Goal: Check status: Check status

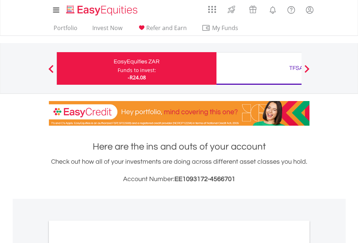
click at [118, 68] on div "Funds to invest:" at bounding box center [137, 70] width 38 height 7
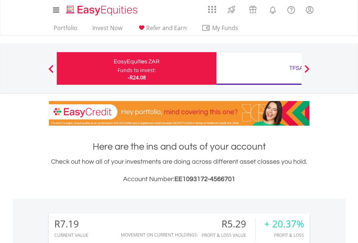
scroll to position [70, 114]
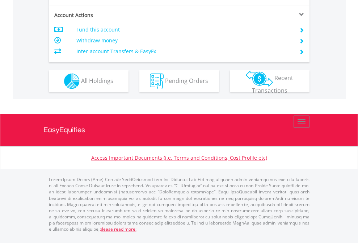
scroll to position [694, 0]
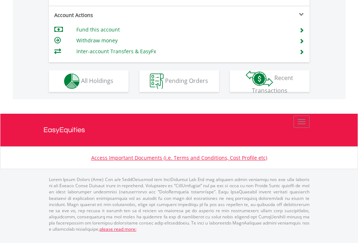
scroll to position [680, 0]
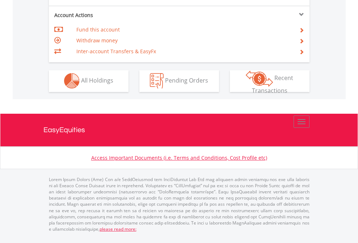
scroll to position [677, 0]
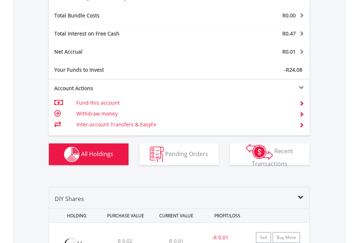
scroll to position [863, 0]
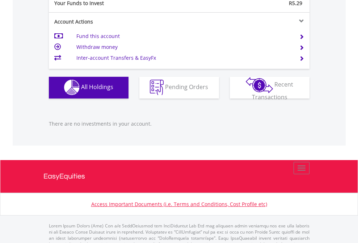
scroll to position [717, 0]
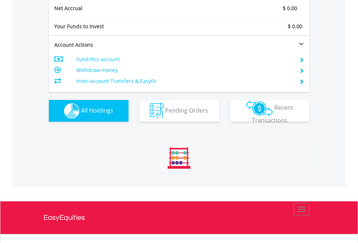
scroll to position [820, 0]
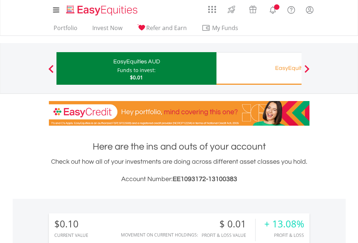
scroll to position [70, 114]
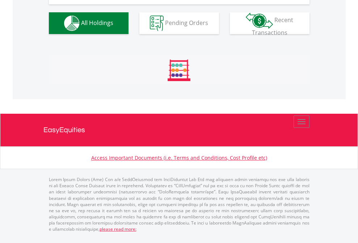
scroll to position [805, 0]
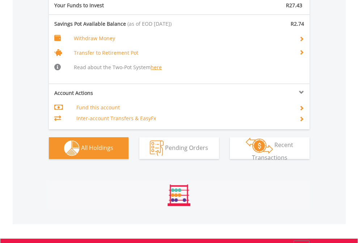
scroll to position [776, 0]
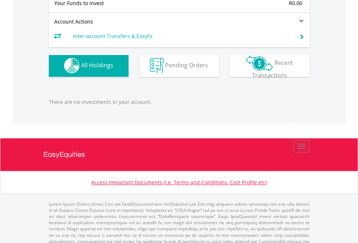
scroll to position [717, 0]
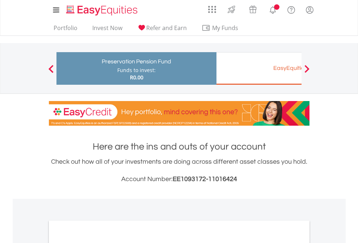
scroll to position [435, 0]
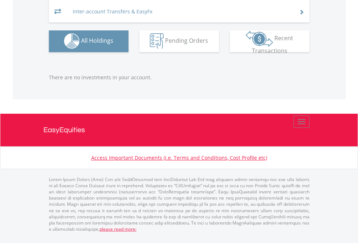
scroll to position [70, 114]
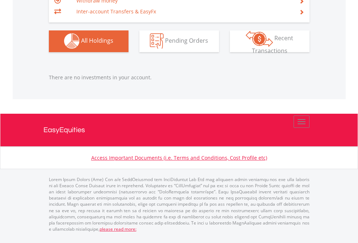
scroll to position [70, 114]
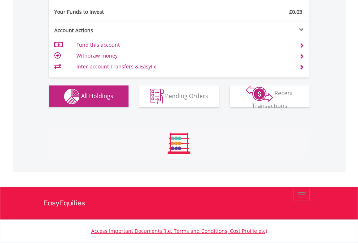
scroll to position [805, 0]
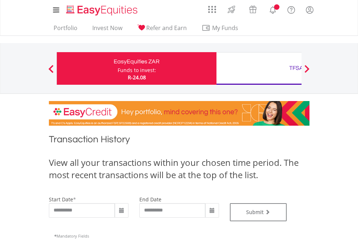
type input "**********"
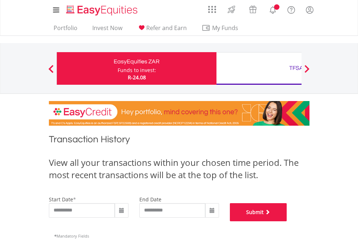
click at [287, 221] on button "Submit" at bounding box center [258, 212] width 57 height 18
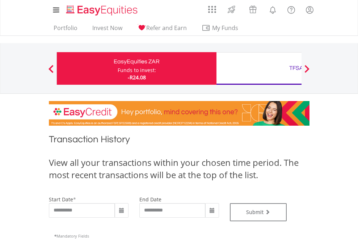
click at [259, 68] on div "TFSA" at bounding box center [296, 68] width 151 height 10
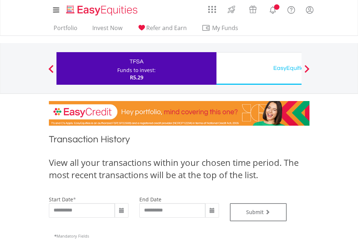
type input "**********"
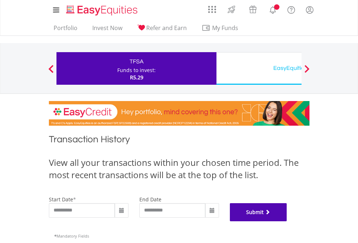
click at [287, 221] on button "Submit" at bounding box center [258, 212] width 57 height 18
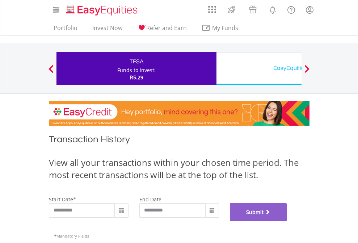
scroll to position [294, 0]
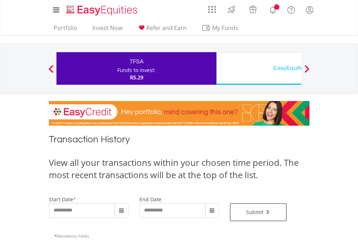
click at [259, 68] on div "EasyEquities USD" at bounding box center [296, 68] width 151 height 10
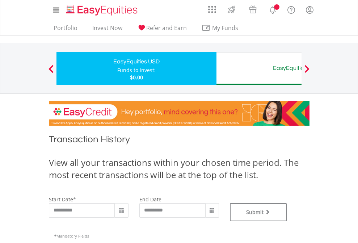
type input "**********"
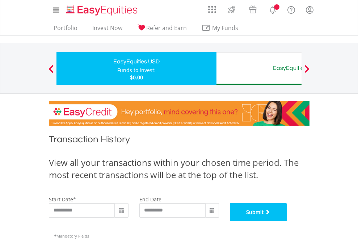
click at [287, 221] on button "Submit" at bounding box center [258, 212] width 57 height 18
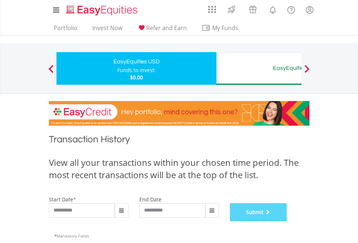
scroll to position [294, 0]
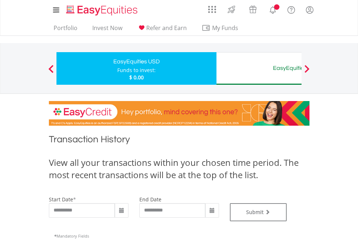
click at [259, 68] on div "EasyEquities AUD" at bounding box center [296, 68] width 151 height 10
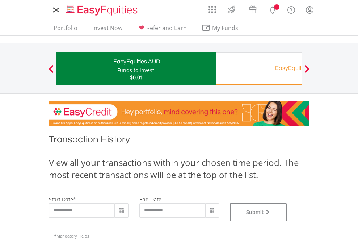
type input "**********"
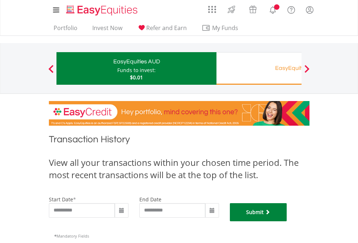
click at [287, 221] on button "Submit" at bounding box center [258, 212] width 57 height 18
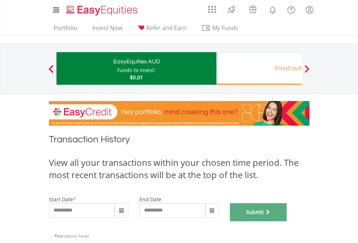
scroll to position [294, 0]
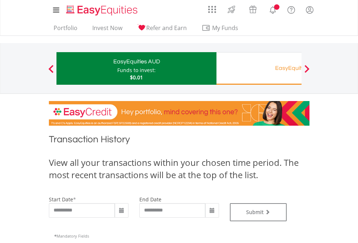
click at [259, 68] on div "EasyEquities RA" at bounding box center [296, 68] width 151 height 10
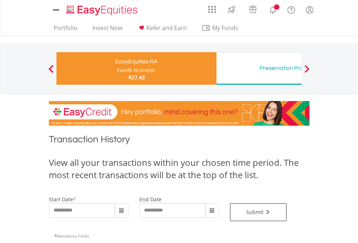
type input "**********"
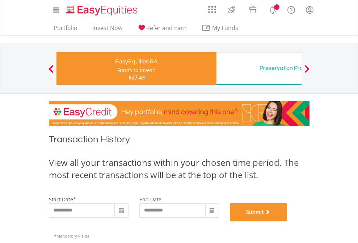
click at [287, 221] on button "Submit" at bounding box center [258, 212] width 57 height 18
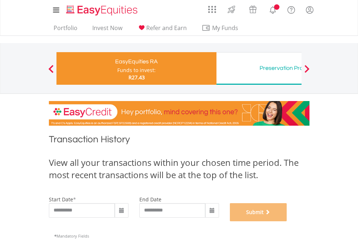
scroll to position [294, 0]
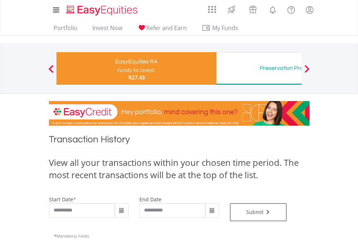
click at [259, 68] on div "Preservation Provident Fund" at bounding box center [296, 68] width 151 height 10
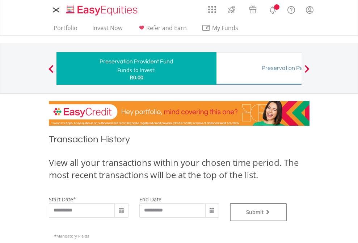
type input "**********"
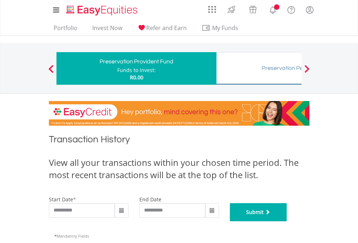
click at [287, 221] on button "Submit" at bounding box center [258, 212] width 57 height 18
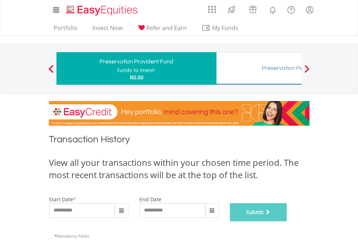
scroll to position [294, 0]
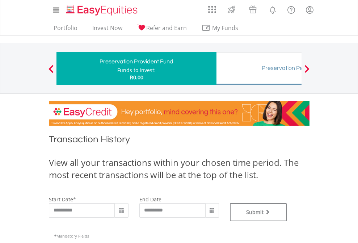
click at [259, 68] on div "Preservation Pension Fund" at bounding box center [296, 68] width 151 height 10
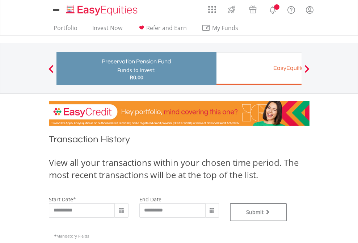
type input "**********"
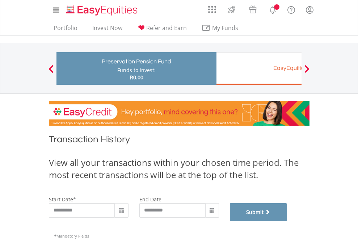
click at [287, 221] on button "Submit" at bounding box center [258, 212] width 57 height 18
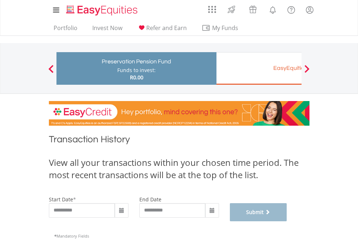
scroll to position [294, 0]
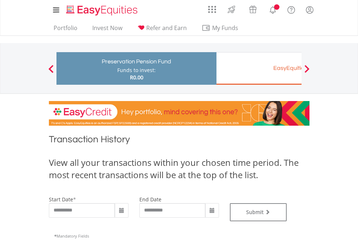
click at [259, 68] on div "EasyEquities EUR" at bounding box center [296, 68] width 151 height 10
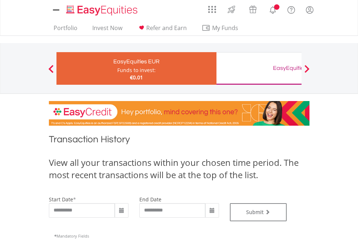
type input "**********"
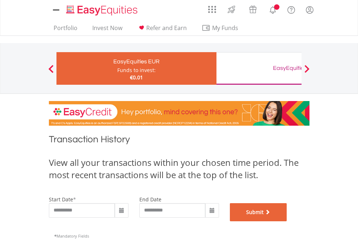
click at [287, 221] on button "Submit" at bounding box center [258, 212] width 57 height 18
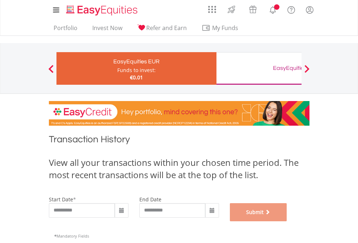
scroll to position [294, 0]
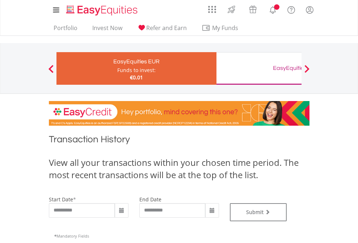
click at [259, 68] on div "EasyEquities GBP" at bounding box center [296, 68] width 151 height 10
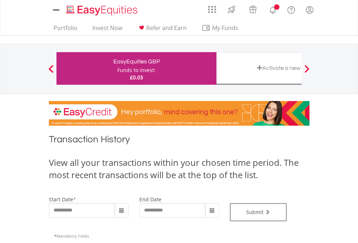
type input "**********"
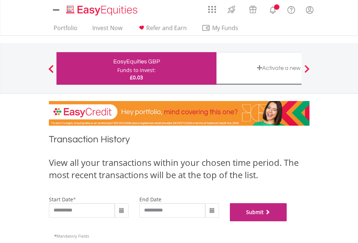
click at [287, 221] on button "Submit" at bounding box center [258, 212] width 57 height 18
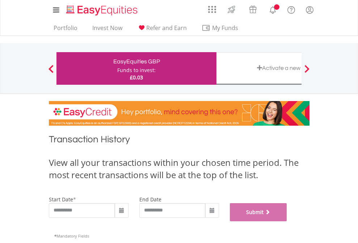
scroll to position [294, 0]
